Goal: Task Accomplishment & Management: Use online tool/utility

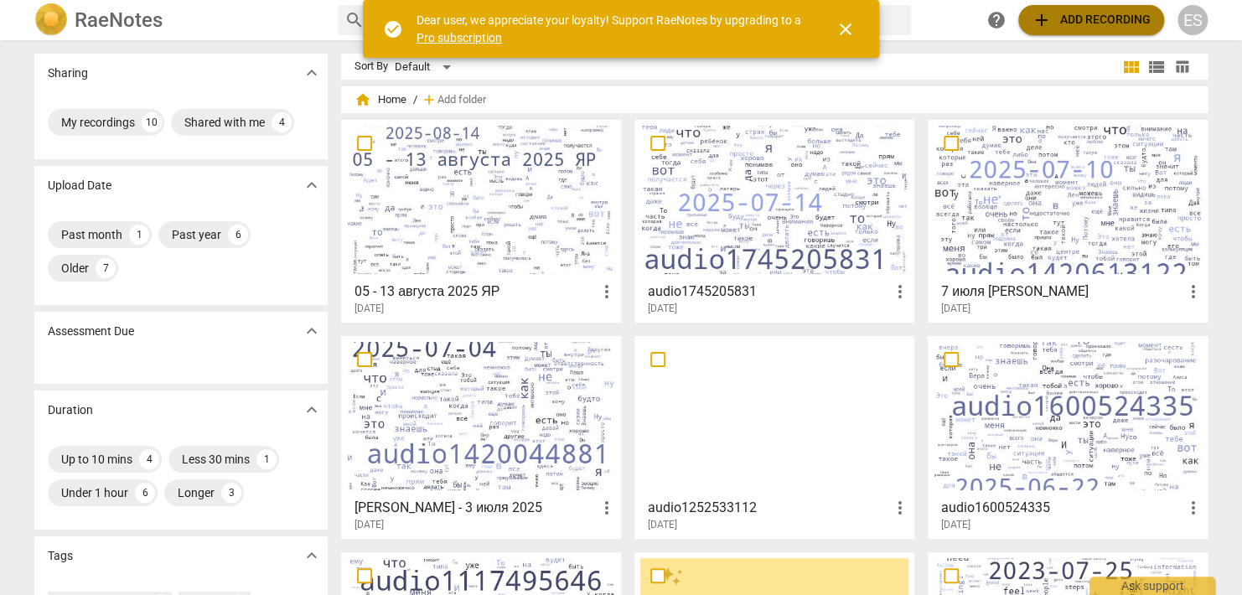
click at [1065, 23] on span "add Add recording" at bounding box center [1091, 20] width 119 height 20
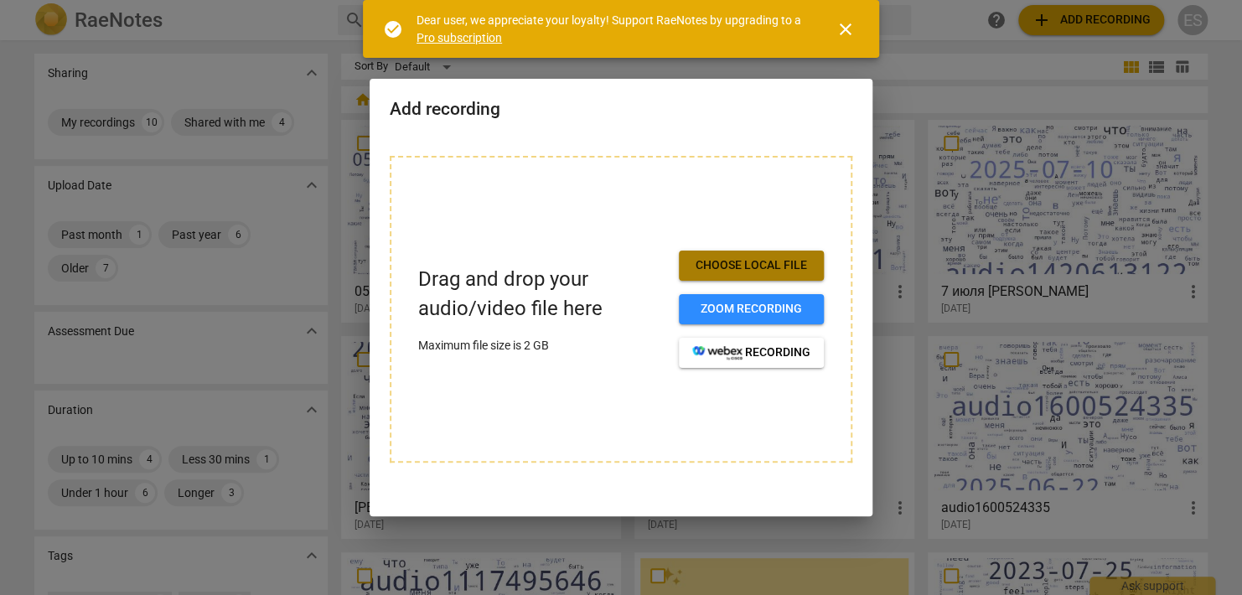
click at [779, 270] on span "Choose local file" at bounding box center [751, 265] width 118 height 17
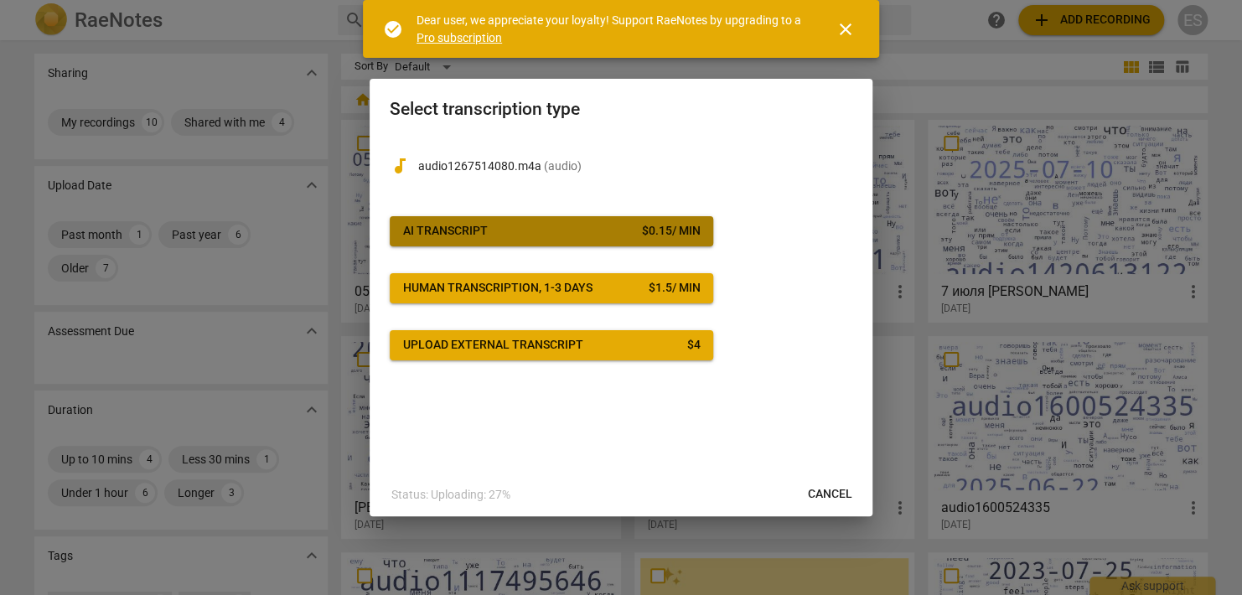
click at [679, 224] on div "$ 0.15 / min" at bounding box center [670, 231] width 59 height 17
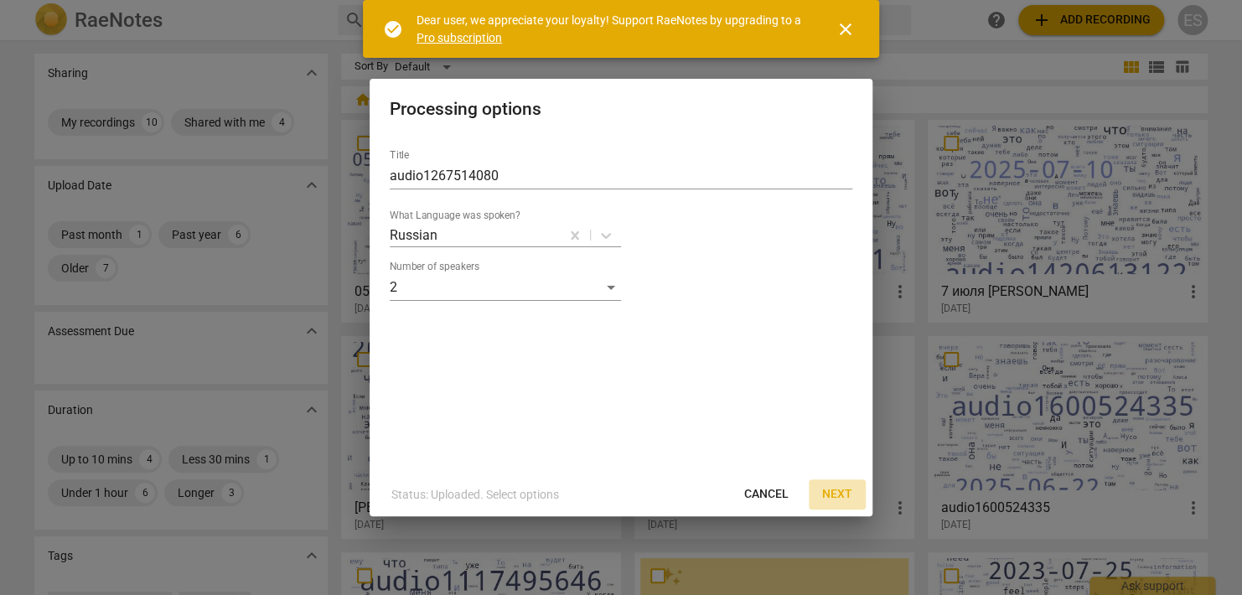
click at [843, 494] on span "Next" at bounding box center [837, 494] width 30 height 17
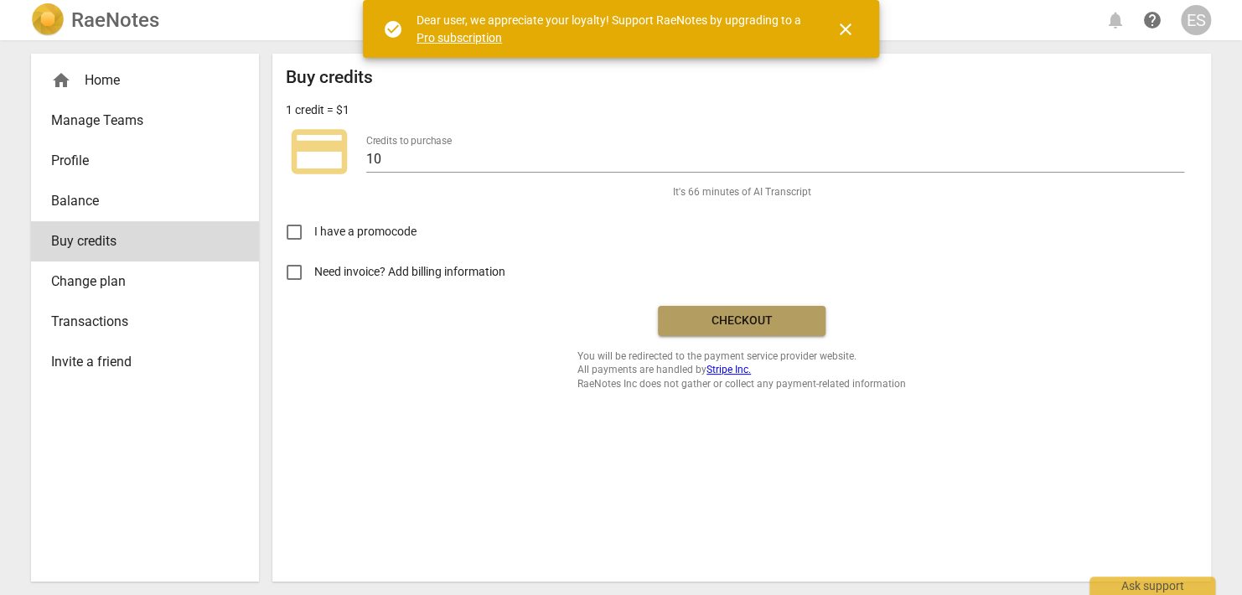
click at [762, 324] on span "Checkout" at bounding box center [741, 321] width 141 height 17
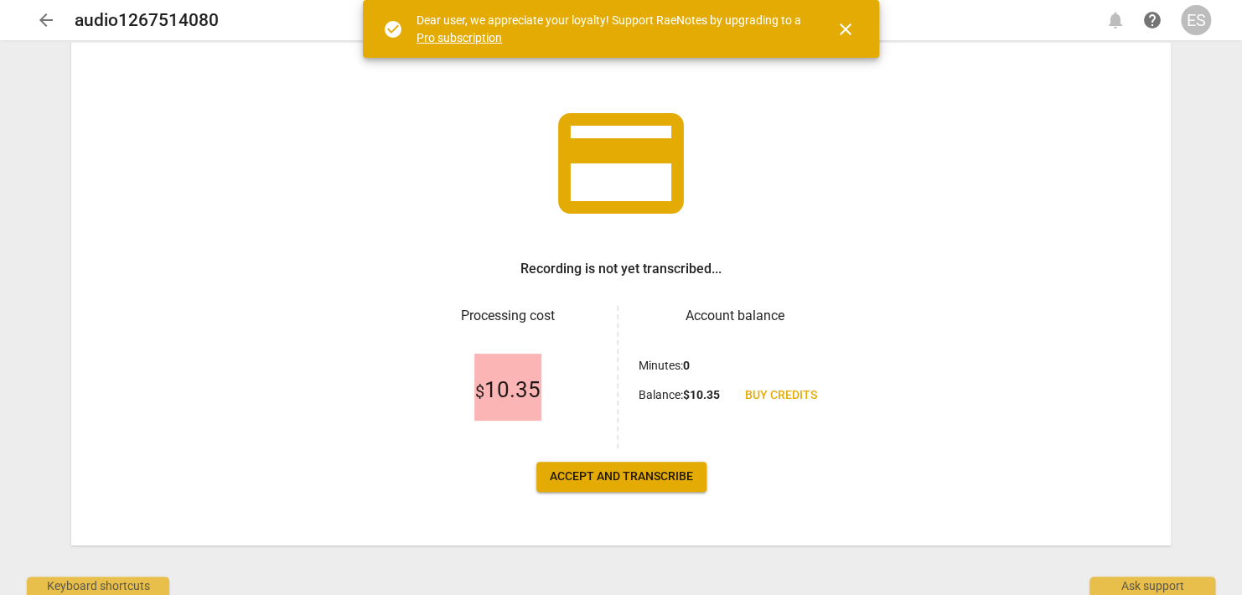
scroll to position [65, 0]
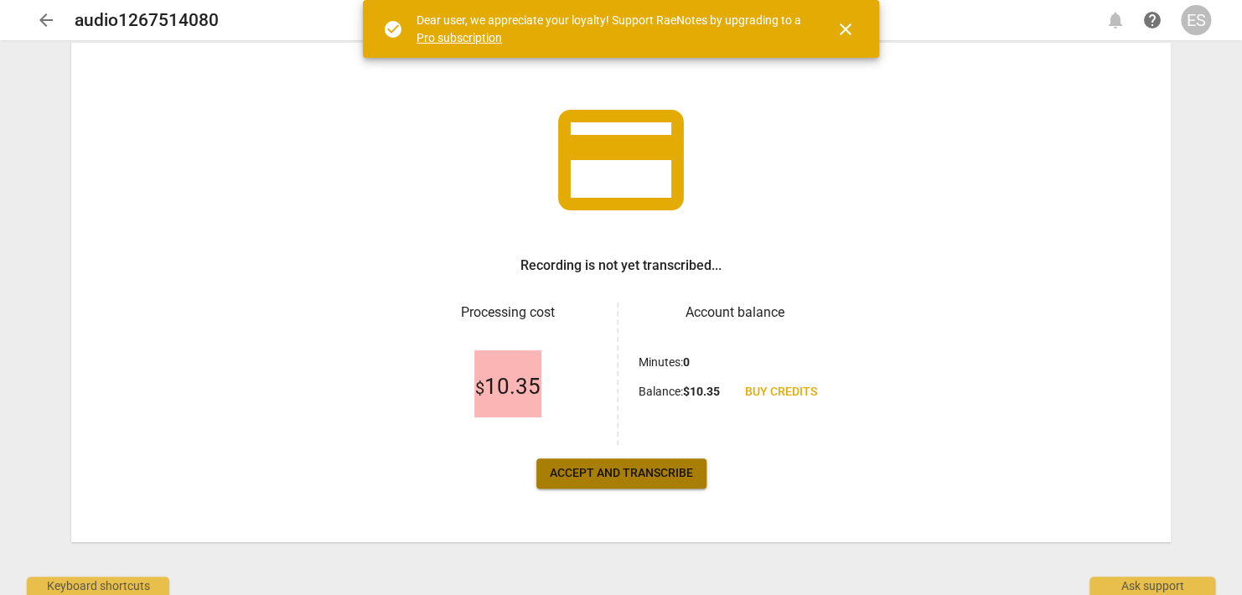
click at [679, 476] on span "Accept and transcribe" at bounding box center [621, 473] width 143 height 17
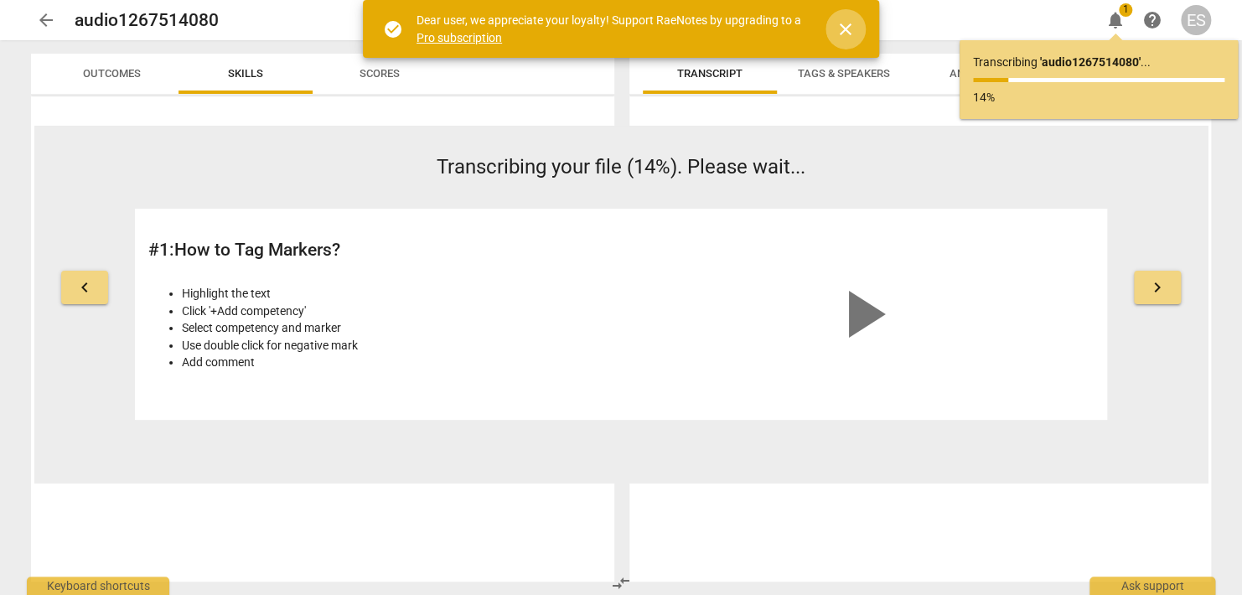
click at [843, 31] on span "close" at bounding box center [846, 29] width 20 height 20
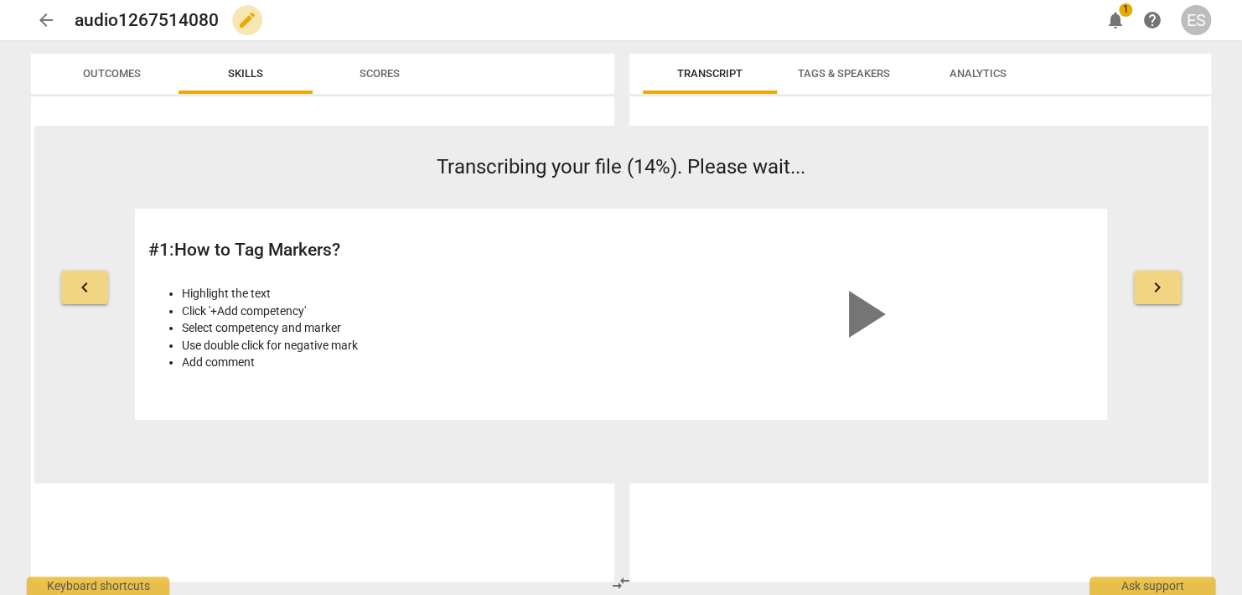
click at [246, 22] on span "edit" at bounding box center [247, 20] width 20 height 20
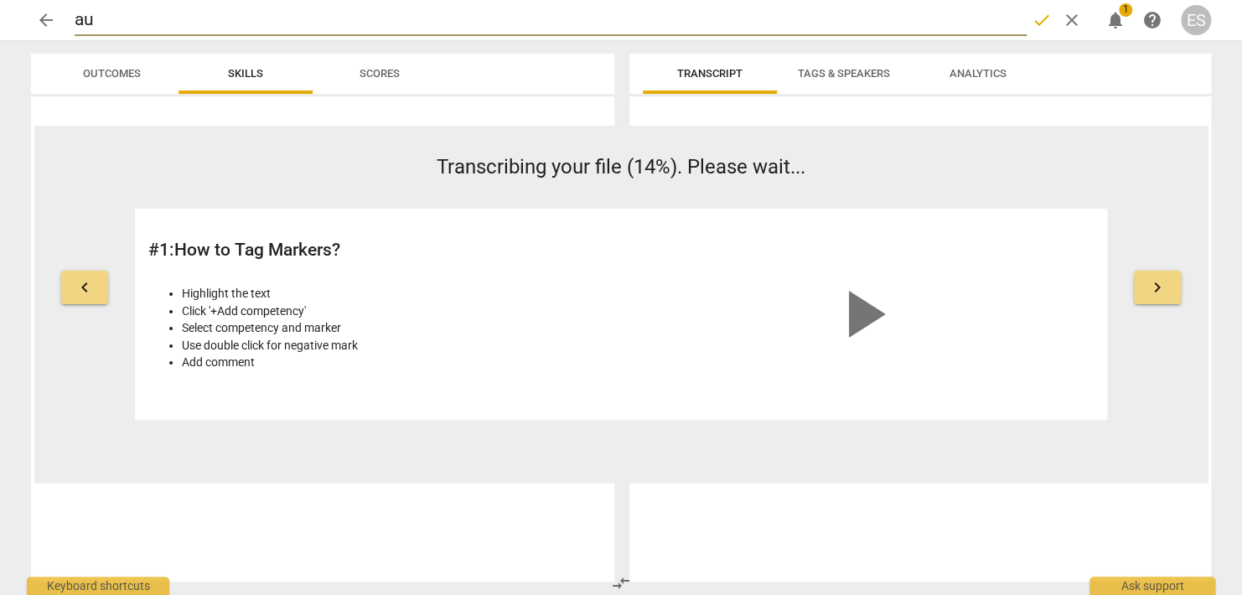
type input "a"
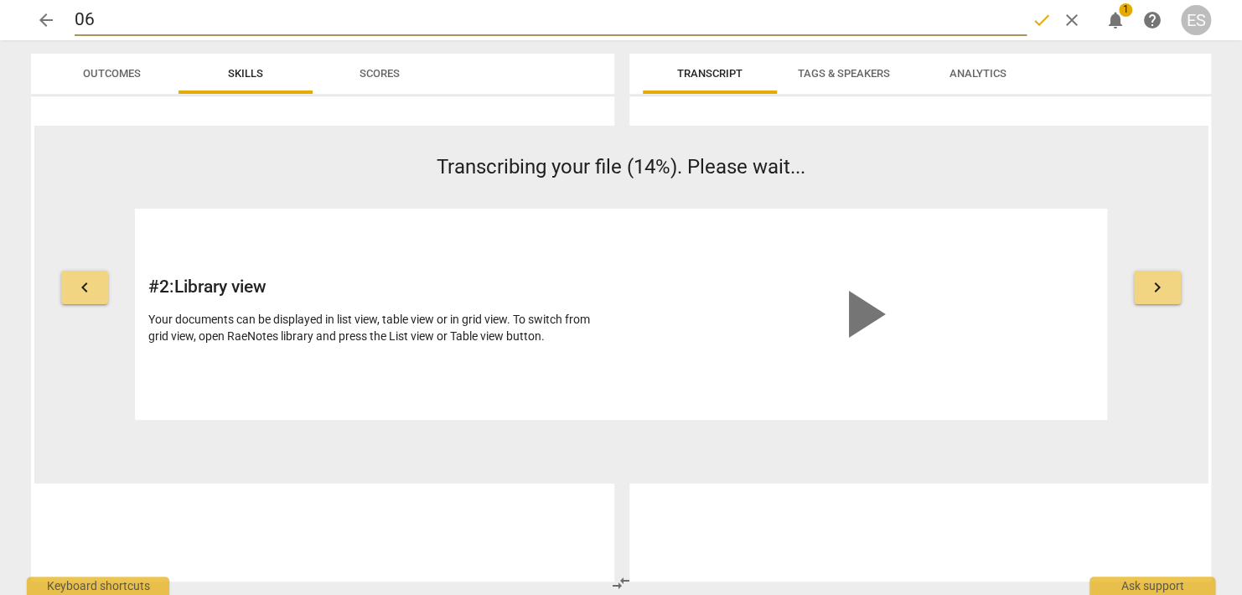
type input "06"
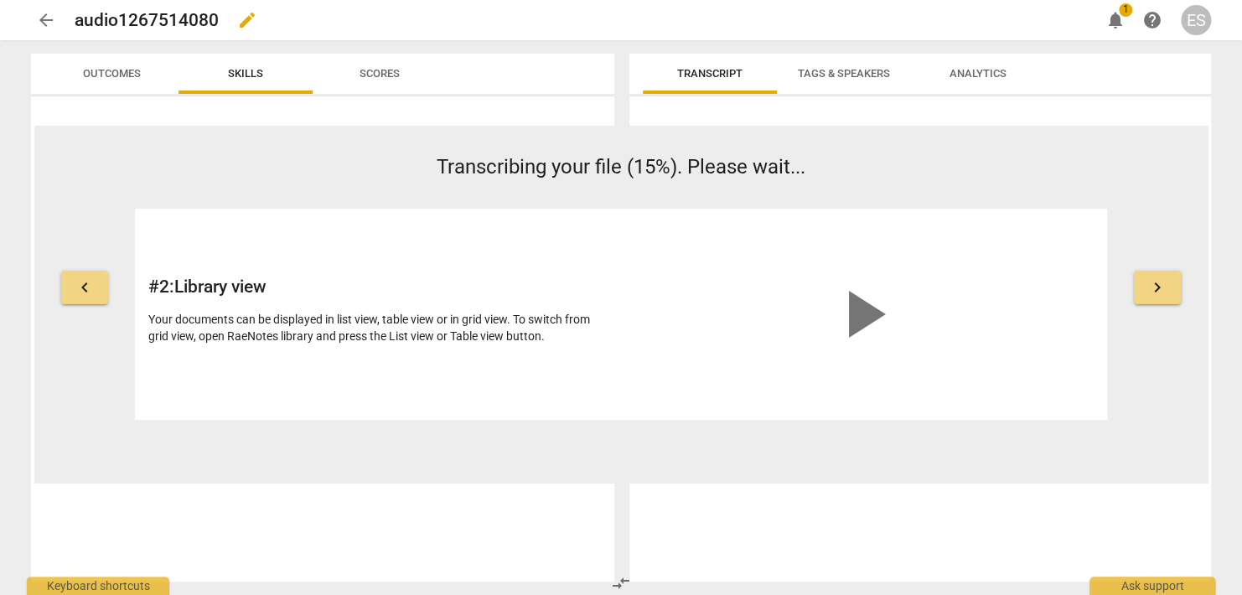
click at [184, 16] on h2 "audio1267514080" at bounding box center [147, 20] width 144 height 21
click at [249, 22] on span "edit" at bounding box center [247, 20] width 20 height 20
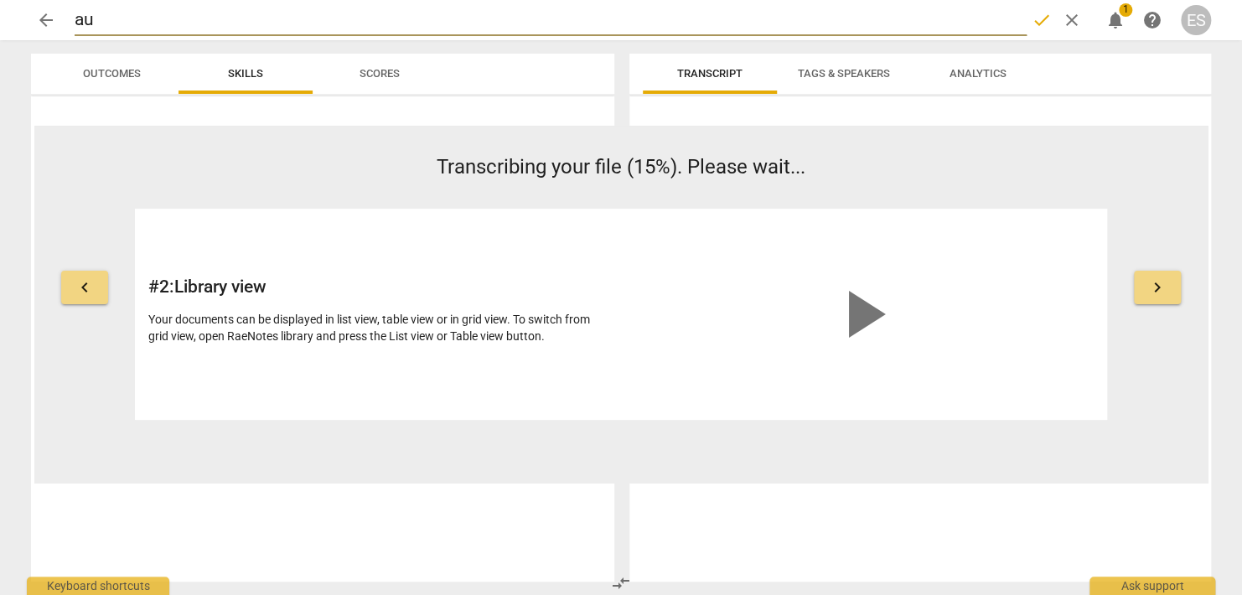
type input "a"
type input "[DATE] - [DATE]"
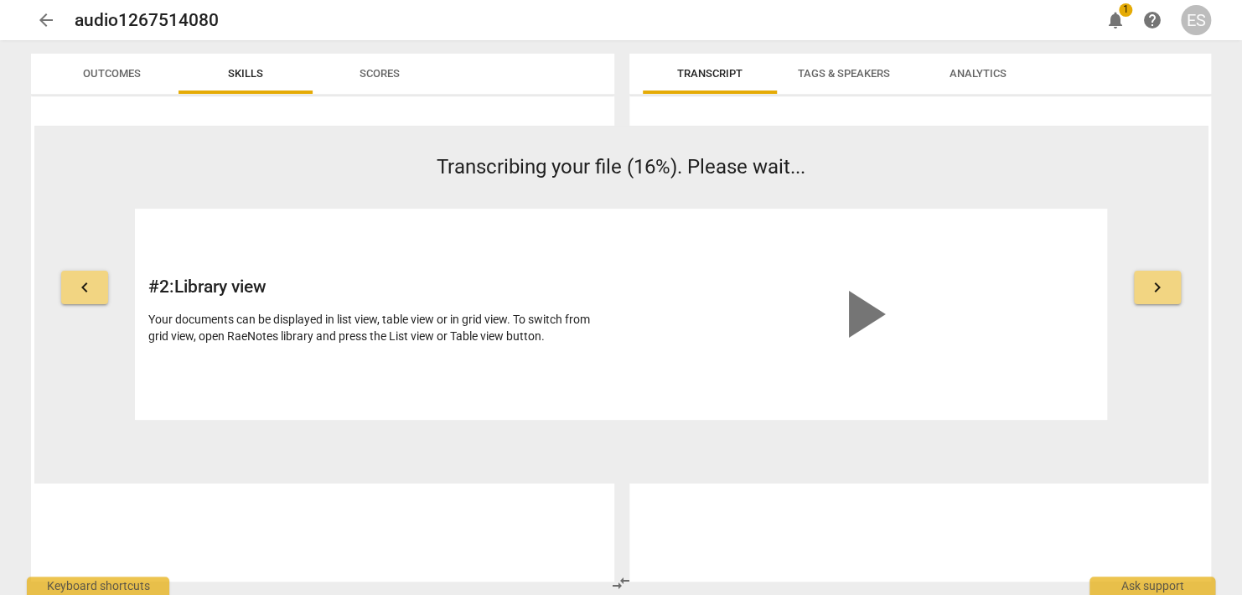
click at [50, 19] on span "arrow_back" at bounding box center [46, 20] width 20 height 20
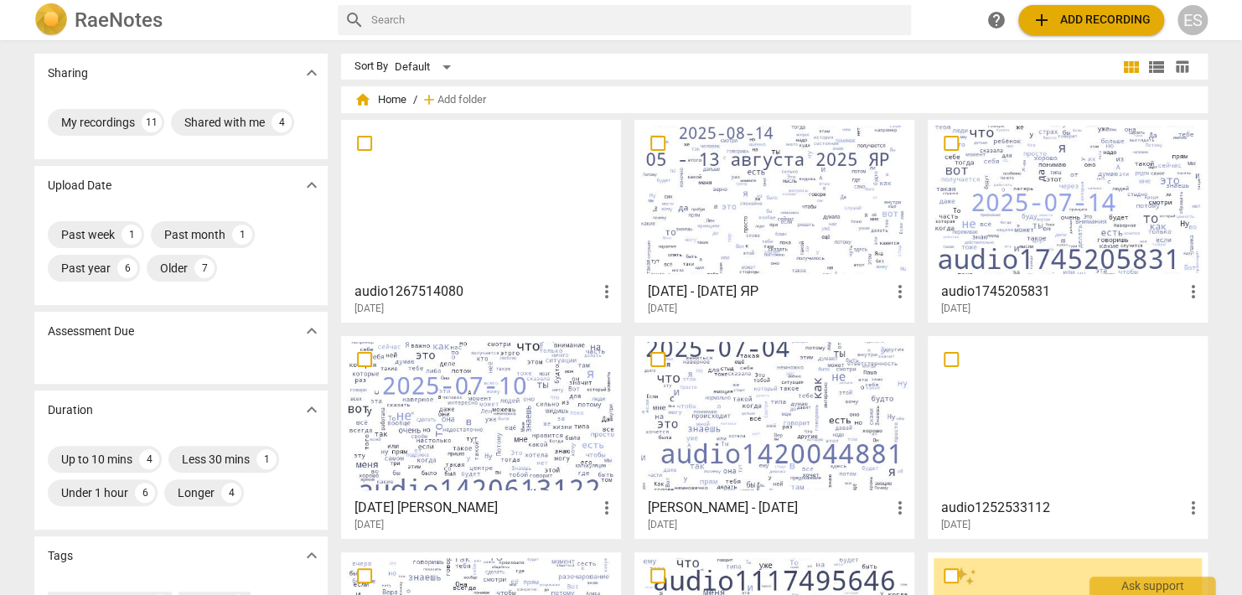
click at [520, 213] on div at bounding box center [481, 200] width 268 height 148
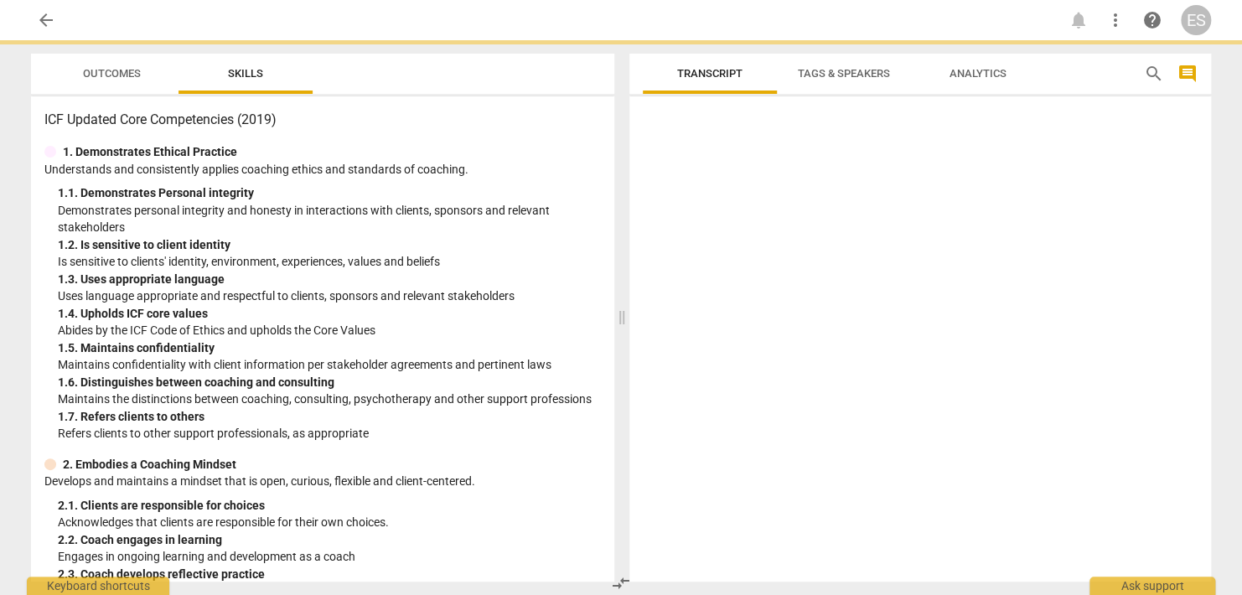
click at [520, 213] on p "Demonstrates personal integrity and honesty in interactions with clients, spons…" at bounding box center [329, 219] width 543 height 34
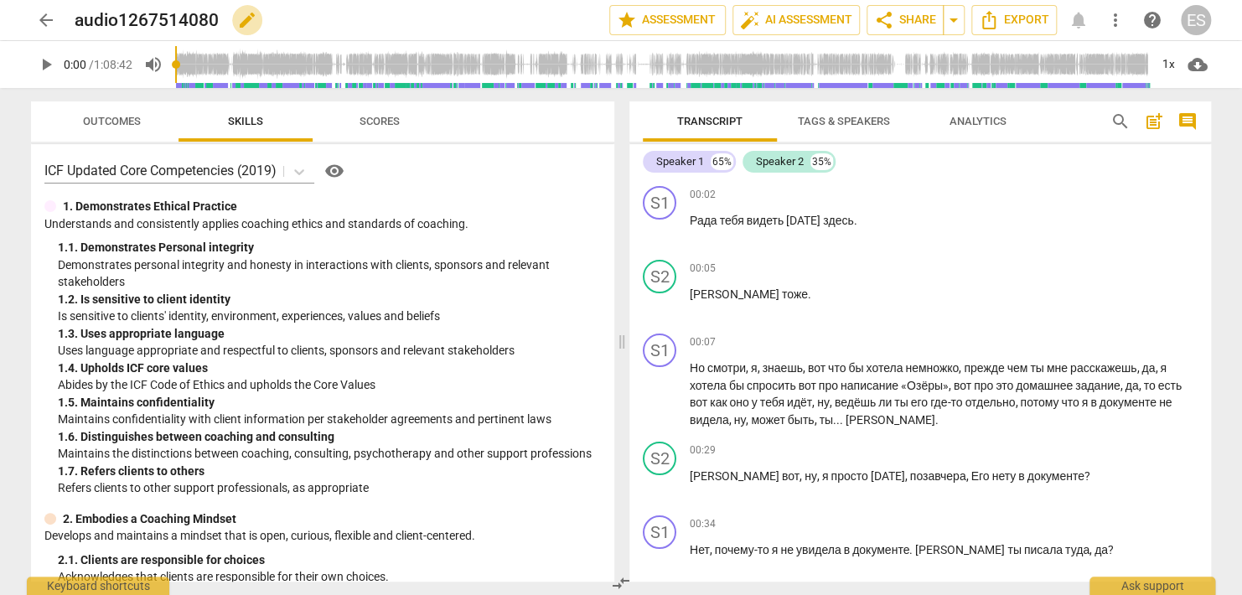
click at [249, 16] on span "edit" at bounding box center [247, 20] width 20 height 20
type input "a"
type input "[DATE] - [DATE] [PERSON_NAME]"
click at [547, 20] on span "done" at bounding box center [551, 20] width 20 height 20
click at [907, 32] on button "share Share" at bounding box center [905, 20] width 77 height 30
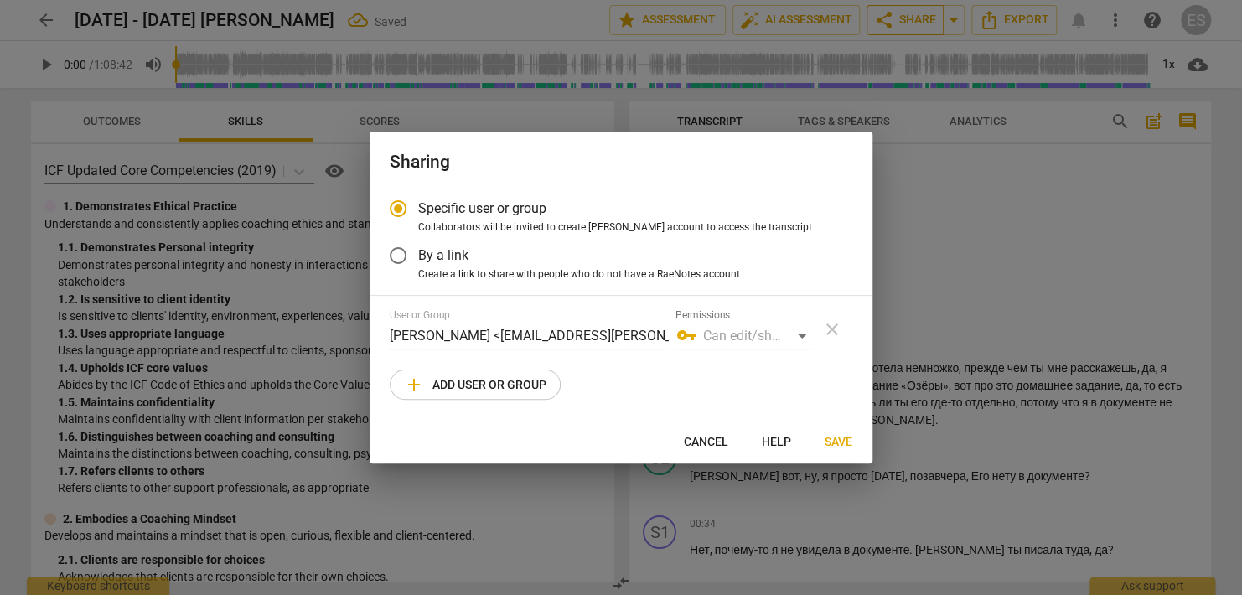
radio input "false"
click at [403, 253] on input "By a link" at bounding box center [398, 256] width 40 height 40
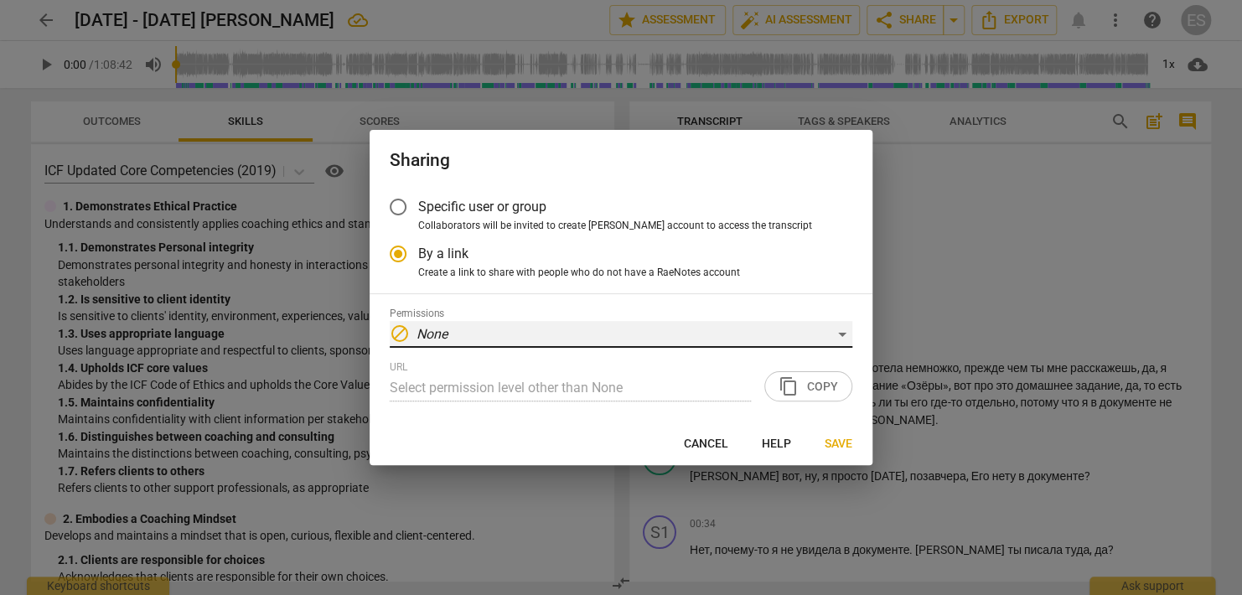
click at [846, 331] on div "block None" at bounding box center [621, 334] width 463 height 27
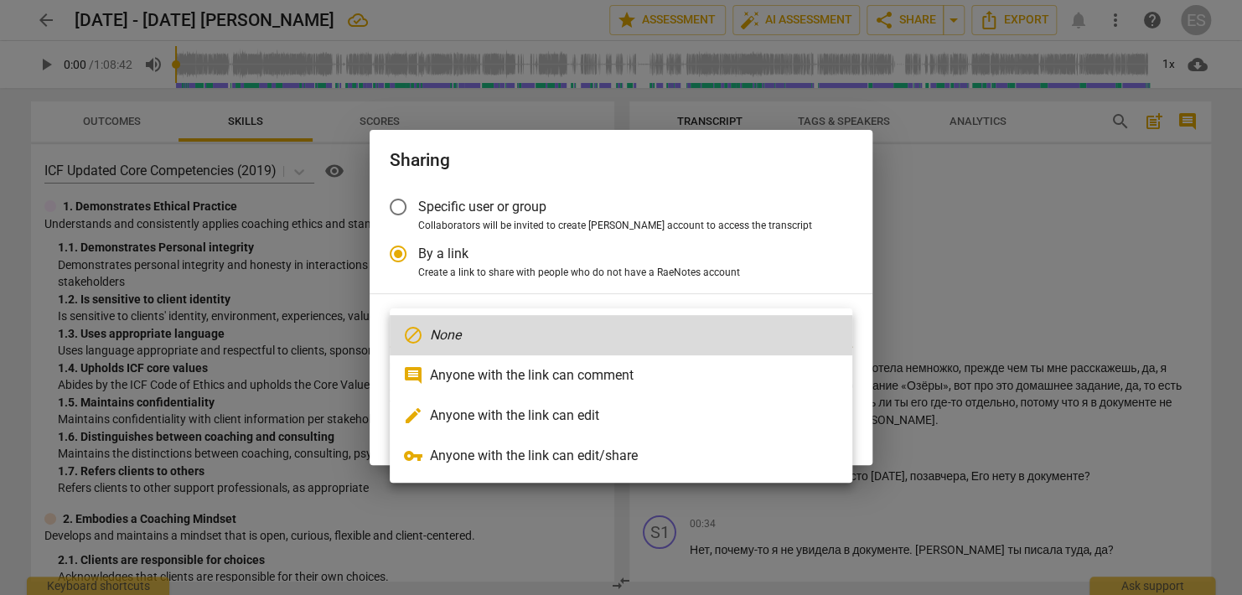
click at [474, 382] on li "comment Anyone with the link can comment" at bounding box center [621, 375] width 463 height 40
radio input "false"
type input "[URL][DOMAIN_NAME]"
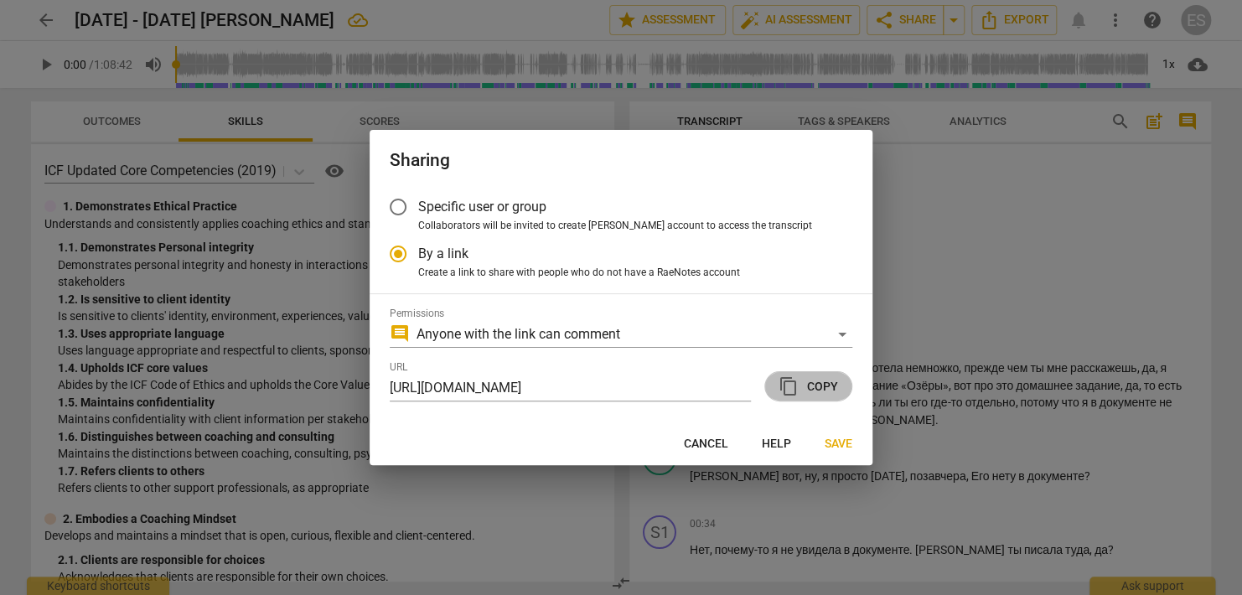
click at [821, 391] on span "content_copy Copy" at bounding box center [809, 386] width 60 height 20
click at [840, 443] on span "Save" at bounding box center [839, 444] width 28 height 17
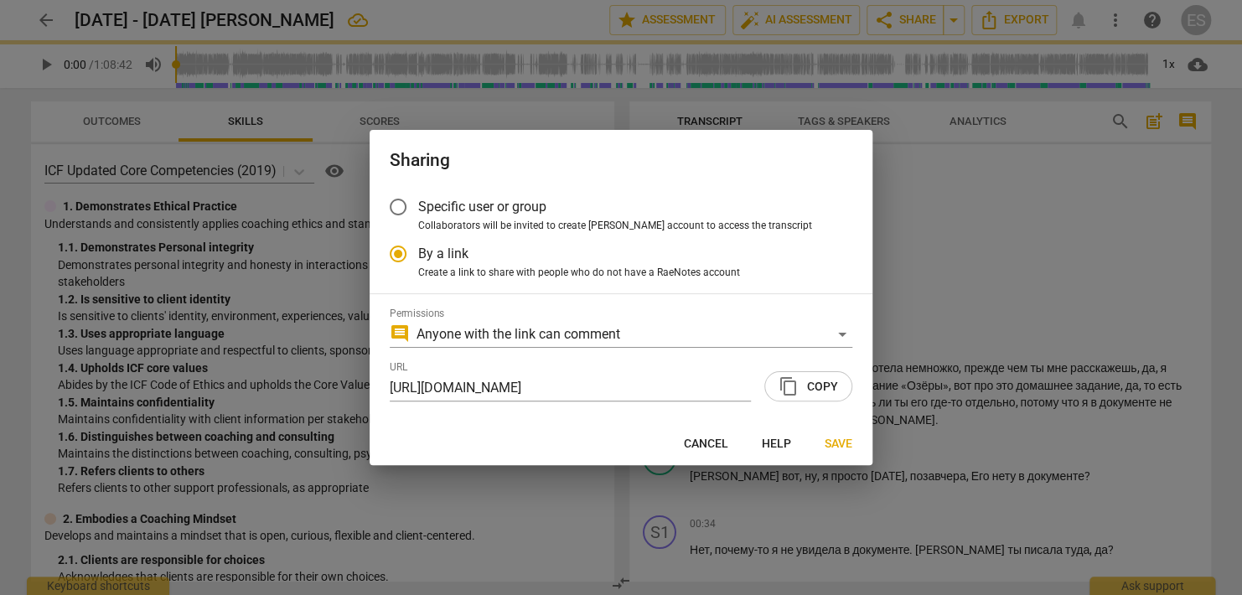
radio input "false"
